Goal: Task Accomplishment & Management: Manage account settings

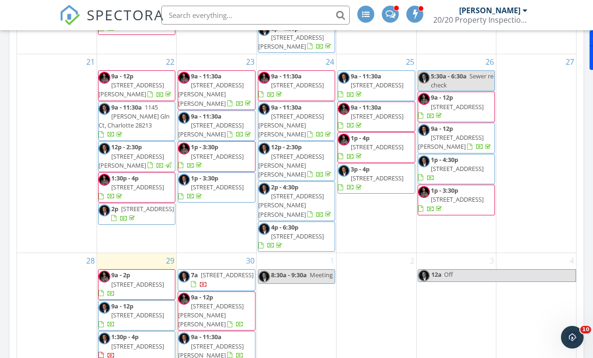
scroll to position [487, 0]
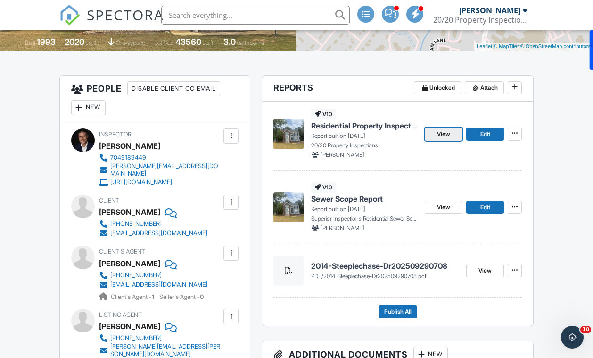
click at [442, 137] on span "View" at bounding box center [443, 133] width 13 height 9
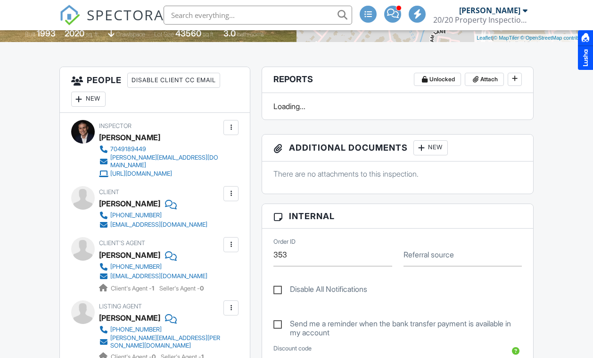
scroll to position [220, 0]
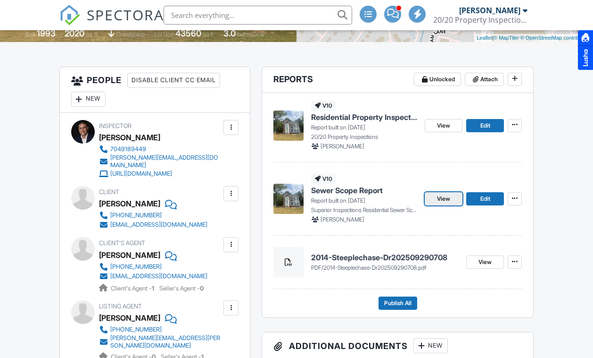
click at [442, 199] on span "View" at bounding box center [443, 198] width 13 height 9
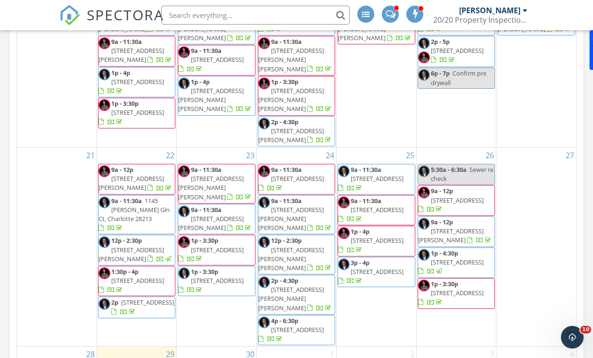
scroll to position [383, 0]
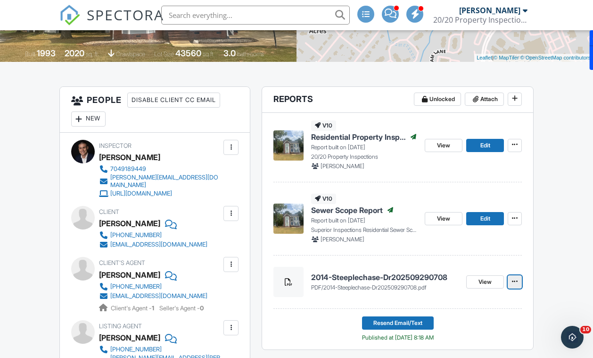
click at [516, 283] on icon at bounding box center [515, 281] width 6 height 7
click at [391, 325] on span "Resend Email/Text" at bounding box center [398, 322] width 49 height 9
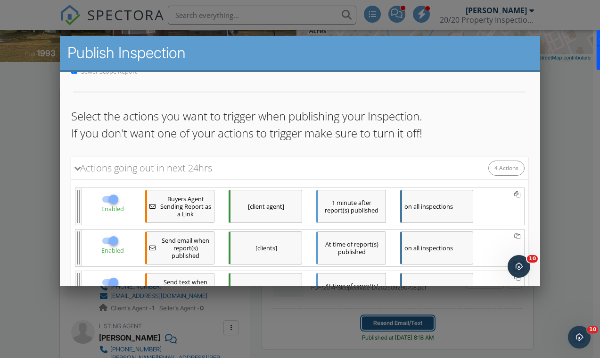
scroll to position [182, 0]
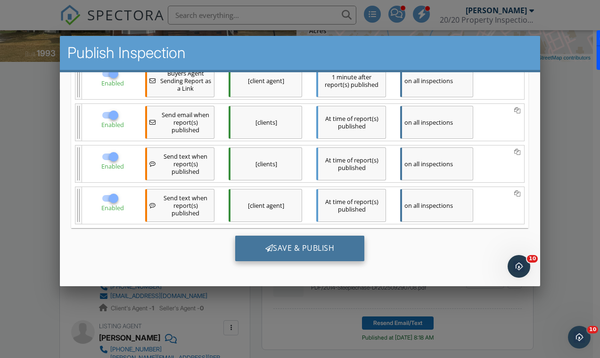
click at [316, 250] on div "Save & Publish" at bounding box center [300, 247] width 130 height 25
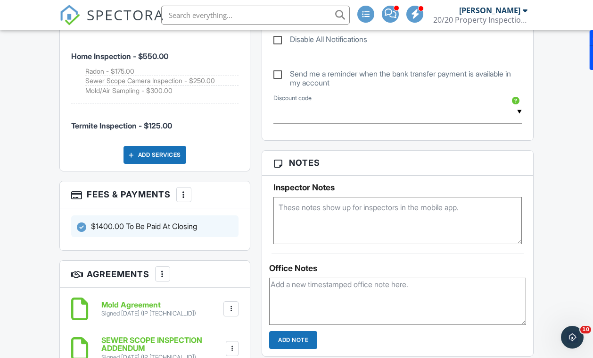
scroll to position [751, 0]
